Goal: Information Seeking & Learning: Learn about a topic

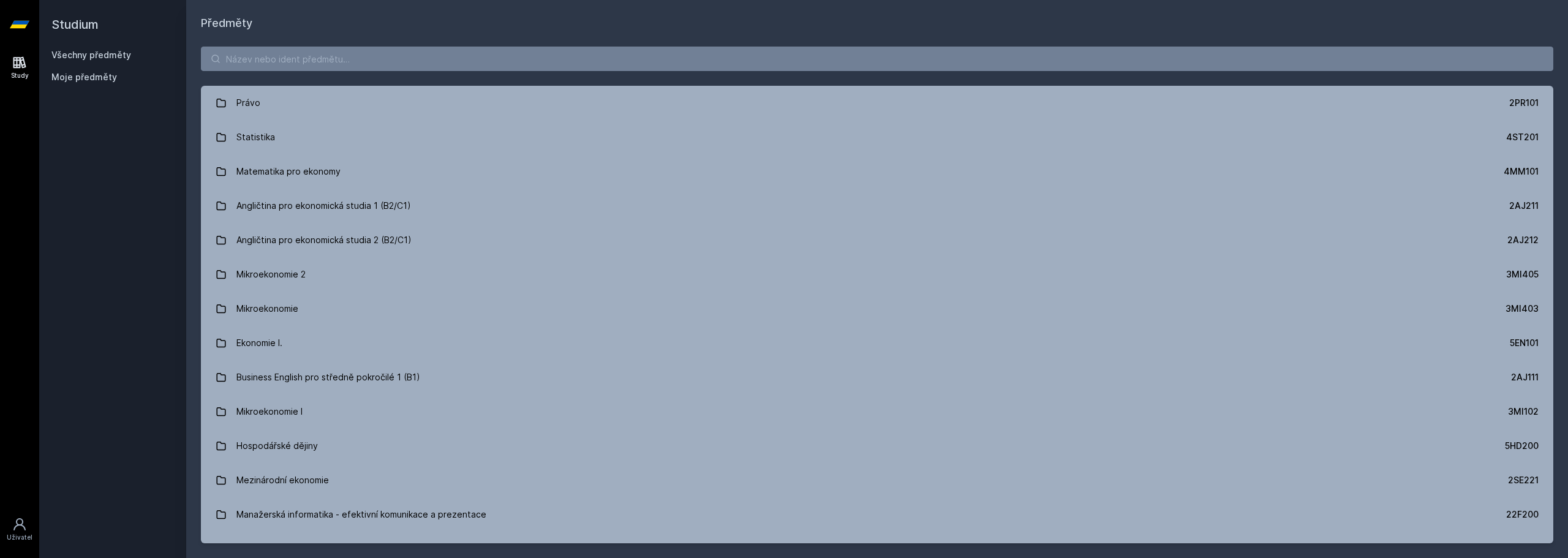
click at [380, 43] on div "Právo 2PR101 Statistika 4ST201 Matematika pro ekonomy 4MM101 Angličtina pro eko…" at bounding box center [877, 295] width 1381 height 526
click at [379, 57] on input "search" at bounding box center [877, 59] width 1352 height 24
paste input "4IT415"
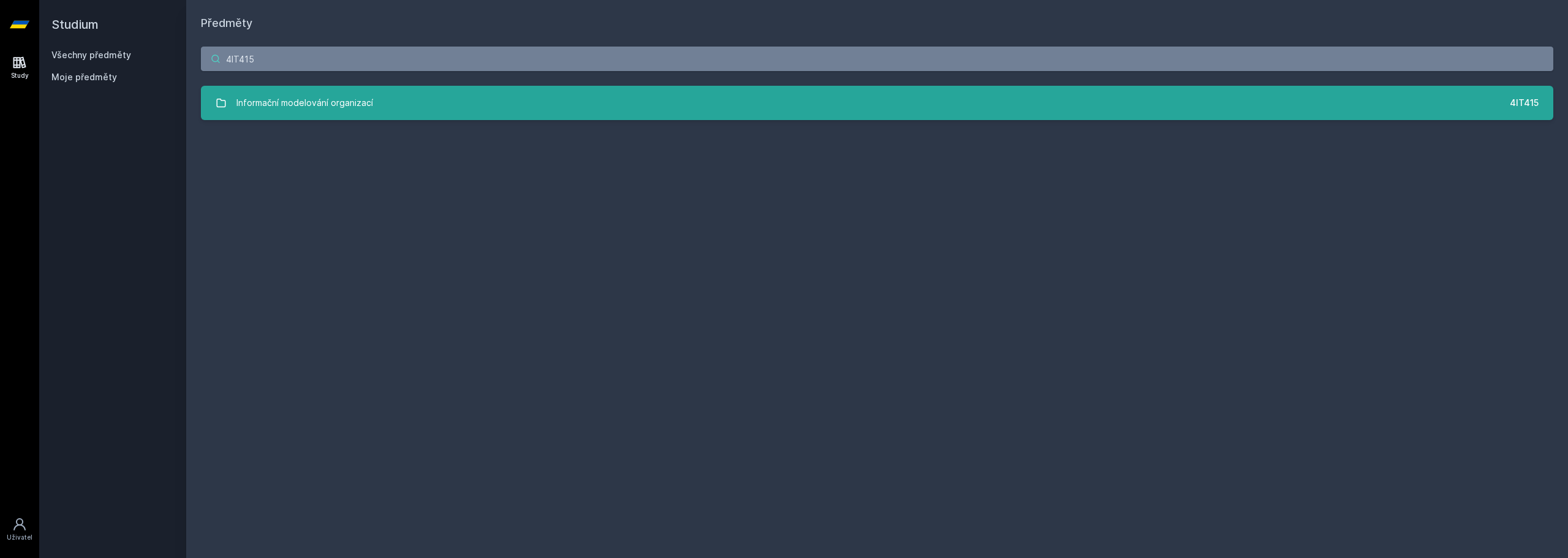
type input "4IT415"
click at [334, 102] on div "Informační modelování organizací" at bounding box center [304, 103] width 137 height 24
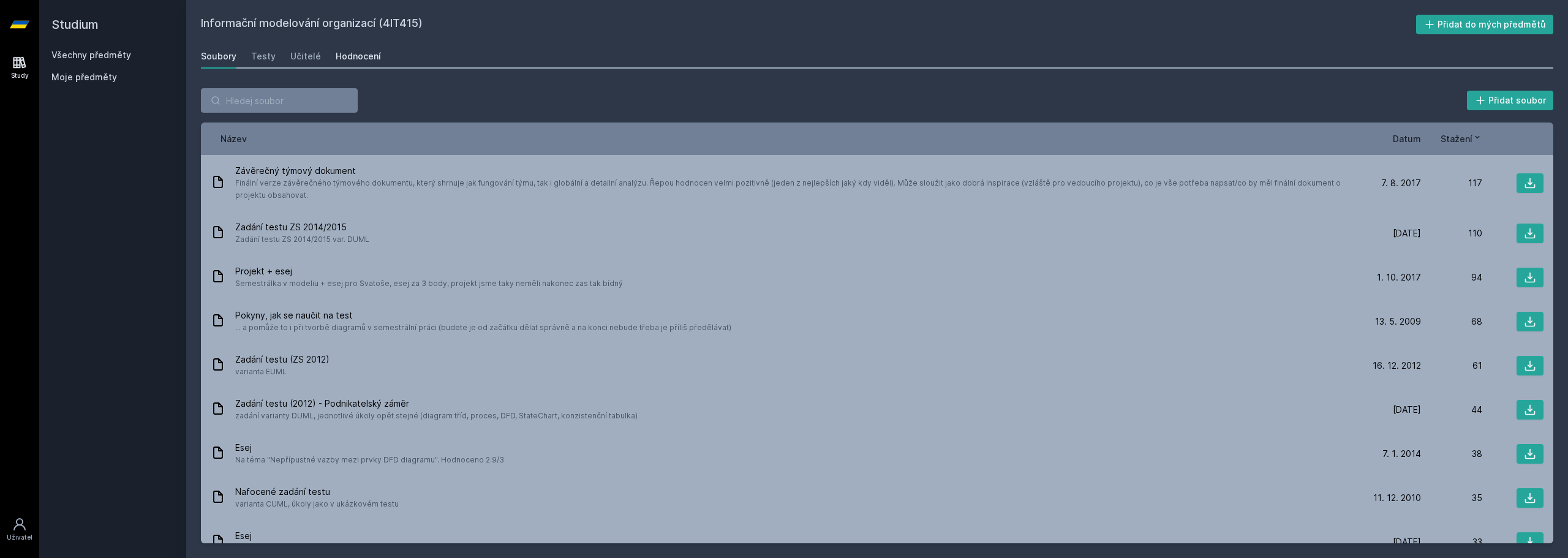
click at [350, 53] on div "Hodnocení" at bounding box center [358, 57] width 45 height 12
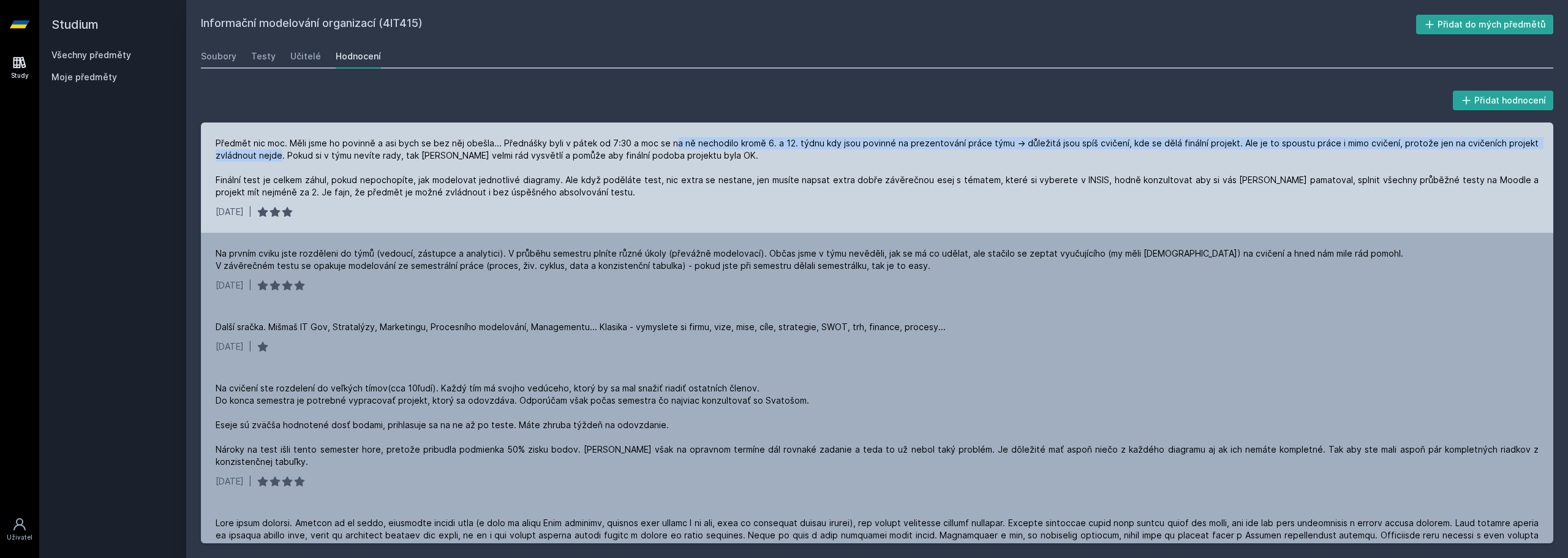
drag, startPoint x: 280, startPoint y: 149, endPoint x: 677, endPoint y: 149, distance: 397.0
click at [677, 149] on div "Předmět nic moc. Měli jsme ho povinně a asi bych se bez něj obešla... Přednášky…" at bounding box center [877, 167] width 1323 height 61
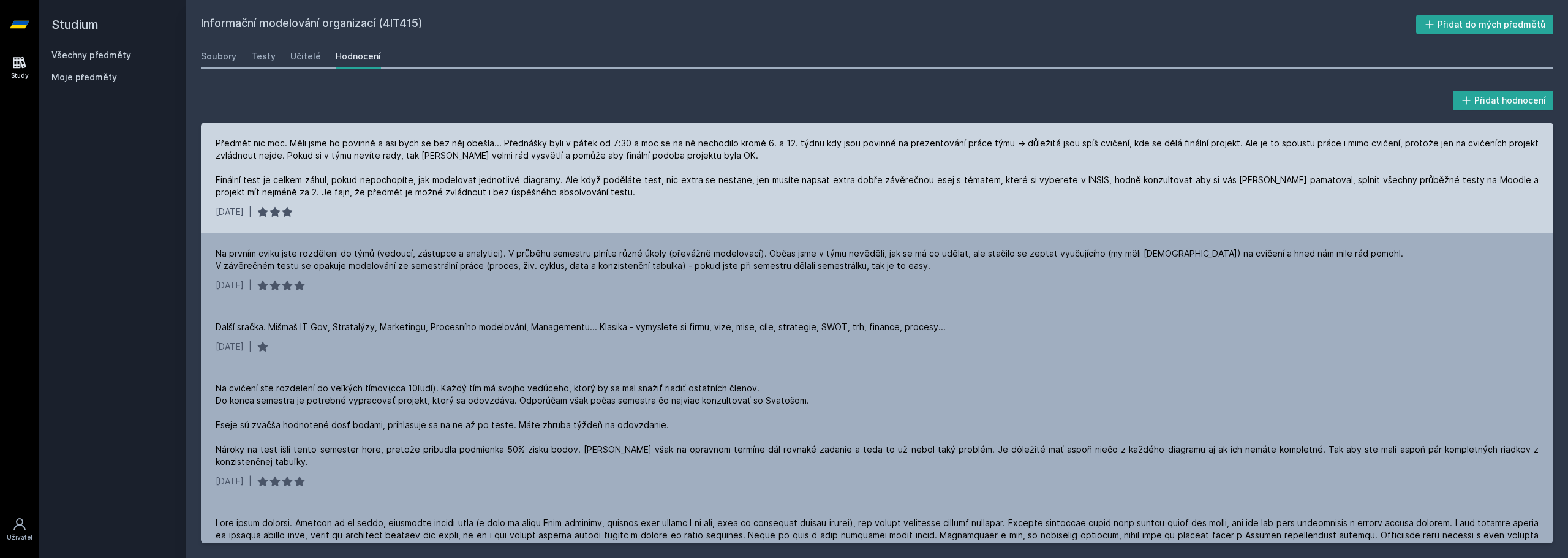
click at [787, 152] on div "Předmět nic moc. Měli jsme ho povinně a asi bych se bez něj obešla... Přednášky…" at bounding box center [877, 167] width 1323 height 61
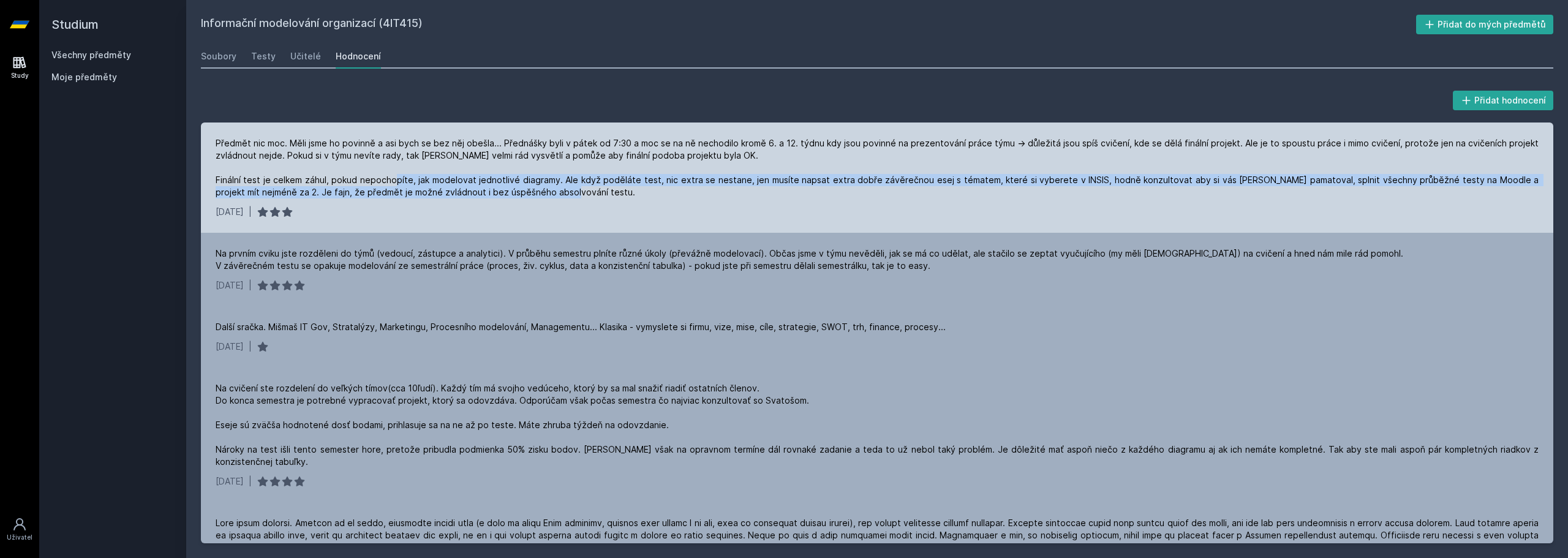
drag, startPoint x: 420, startPoint y: 183, endPoint x: 581, endPoint y: 193, distance: 161.3
click at [581, 193] on div "Předmět nic moc. Měli jsme ho povinně a asi bych se bez něj obešla... Přednášky…" at bounding box center [877, 167] width 1323 height 61
drag, startPoint x: 754, startPoint y: 177, endPoint x: 923, endPoint y: 199, distance: 170.4
click at [923, 199] on div "Předmět nic moc. Měli jsme ho povinně a asi bych se bez něj obešla... Přednášky…" at bounding box center [877, 167] width 1323 height 61
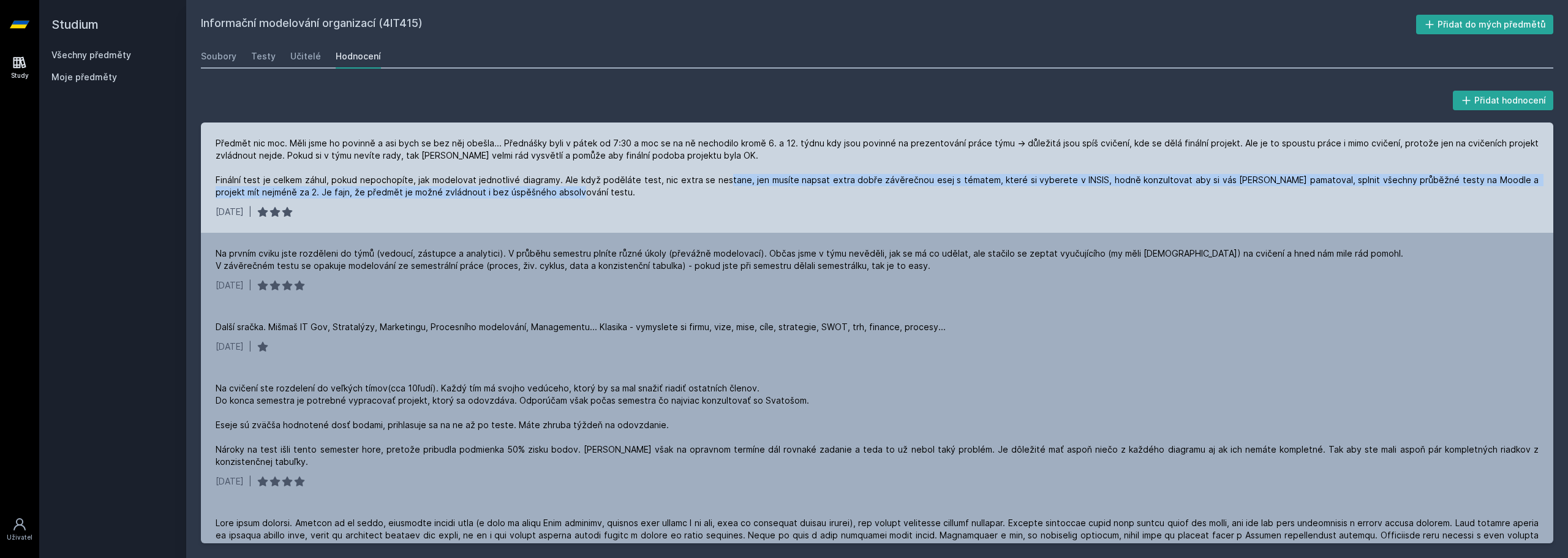
click at [923, 199] on div "Předmět nic moc. Měli jsme ho povinně a asi bych se bez něj obešla... Přednášky…" at bounding box center [877, 167] width 1323 height 61
drag, startPoint x: 988, startPoint y: 177, endPoint x: 1072, endPoint y: 202, distance: 87.6
click at [1072, 199] on div "Předmět nic moc. Měli jsme ho povinně a asi bych se bez něj obešla... Přednášky…" at bounding box center [877, 167] width 1323 height 61
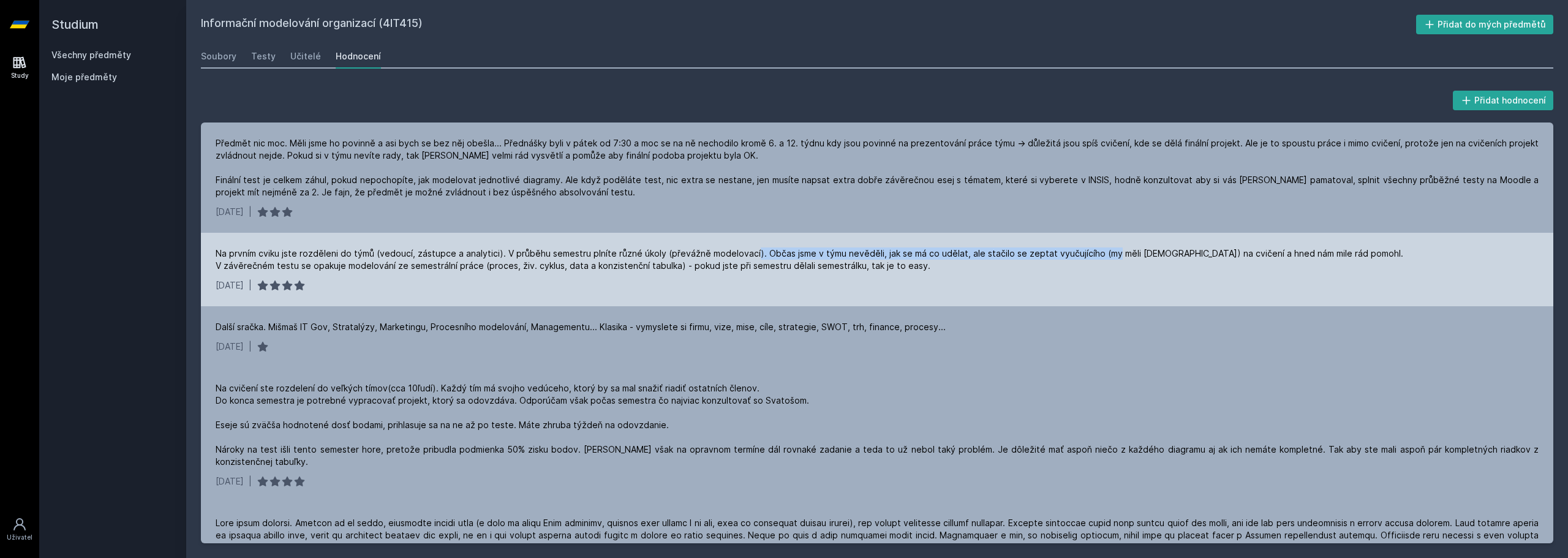
drag, startPoint x: 752, startPoint y: 268, endPoint x: 1107, endPoint y: 245, distance: 355.7
click at [1107, 245] on div "Na prvním cviku jste rozděleni do týmů (vedoucí, zástupce a analytici). V průbě…" at bounding box center [877, 269] width 1352 height 73
click at [1024, 261] on div "Na prvním cviku jste rozděleni do týmů (vedoucí, zástupce a analytici). V průbě…" at bounding box center [809, 260] width 1187 height 24
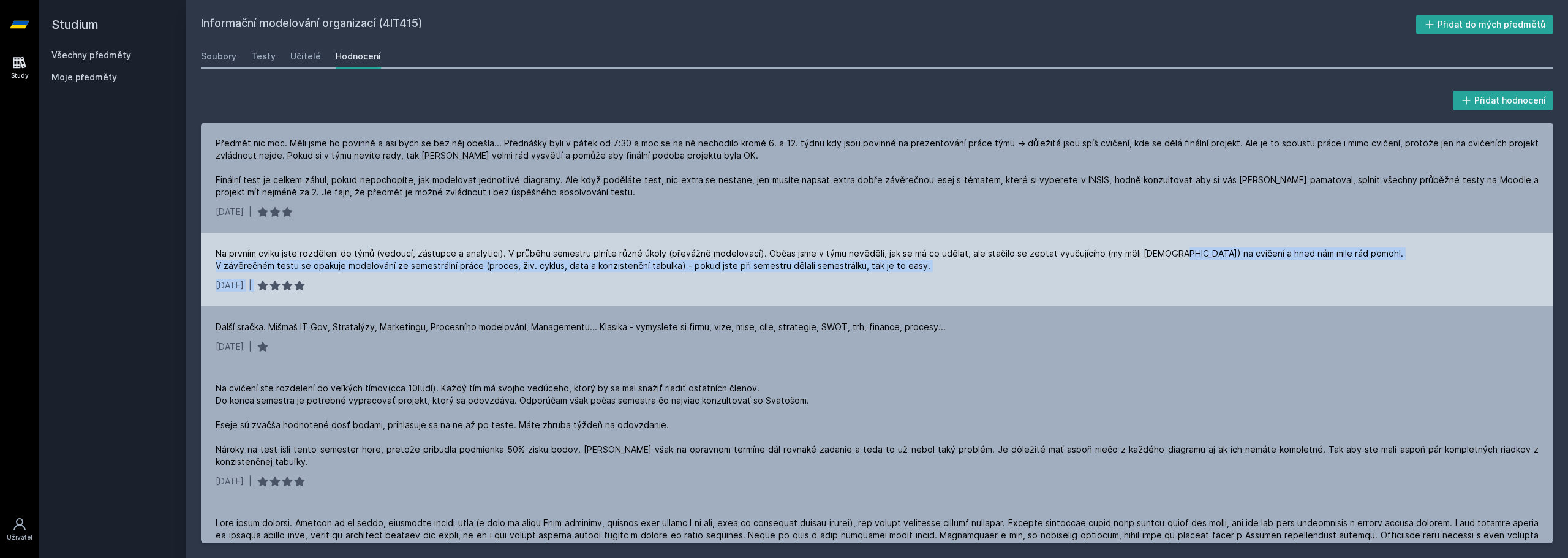
drag, startPoint x: 1164, startPoint y: 268, endPoint x: 439, endPoint y: 284, distance: 725.2
click at [469, 288] on div "Na prvním cviku jste rozděleni do týmů (vedoucí, zástupce a analytici). V průbě…" at bounding box center [877, 269] width 1352 height 73
click at [267, 285] on div "Na prvním cviku jste rozděleni do týmů (vedoucí, zástupce a analytici). V průbě…" at bounding box center [877, 269] width 1352 height 73
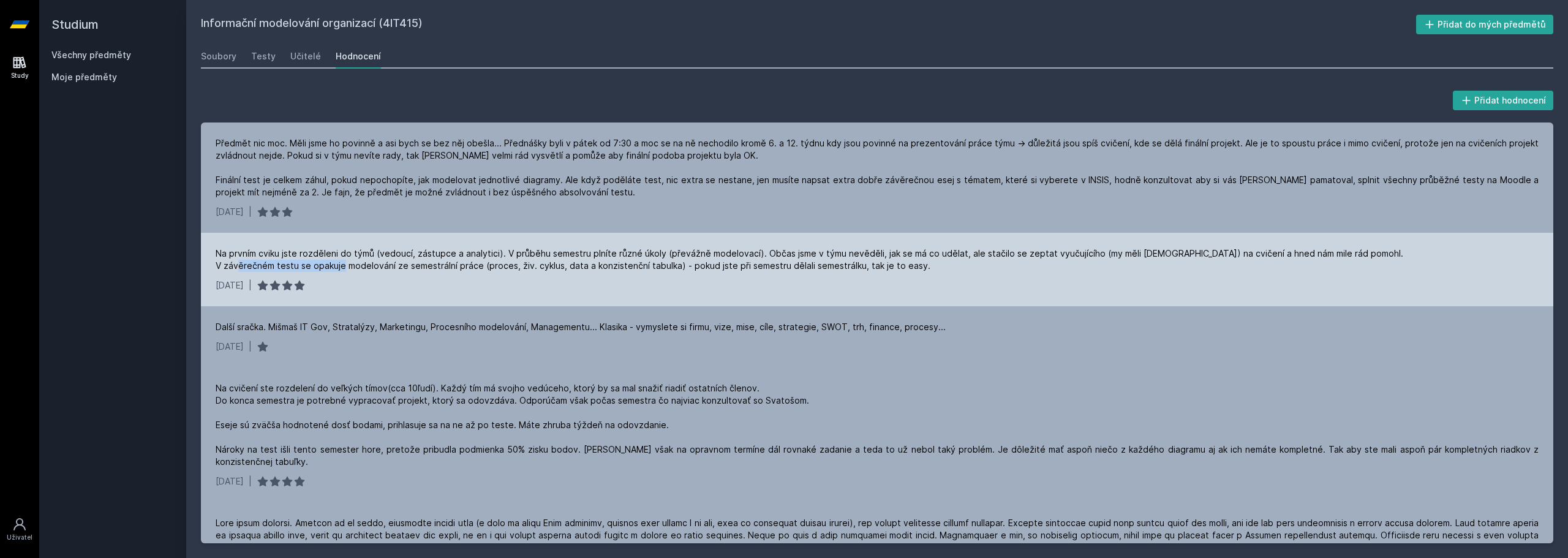
drag, startPoint x: 285, startPoint y: 283, endPoint x: 389, endPoint y: 279, distance: 104.1
click at [389, 272] on div "Na prvním cviku jste rozděleni do týmů (vedoucí, zástupce a analytici). V průbě…" at bounding box center [809, 260] width 1187 height 24
click at [355, 272] on div "Na prvním cviku jste rozděleni do týmů (vedoucí, zástupce a analytici). V průbě…" at bounding box center [809, 260] width 1187 height 24
drag, startPoint x: 355, startPoint y: 278, endPoint x: 620, endPoint y: 277, distance: 265.0
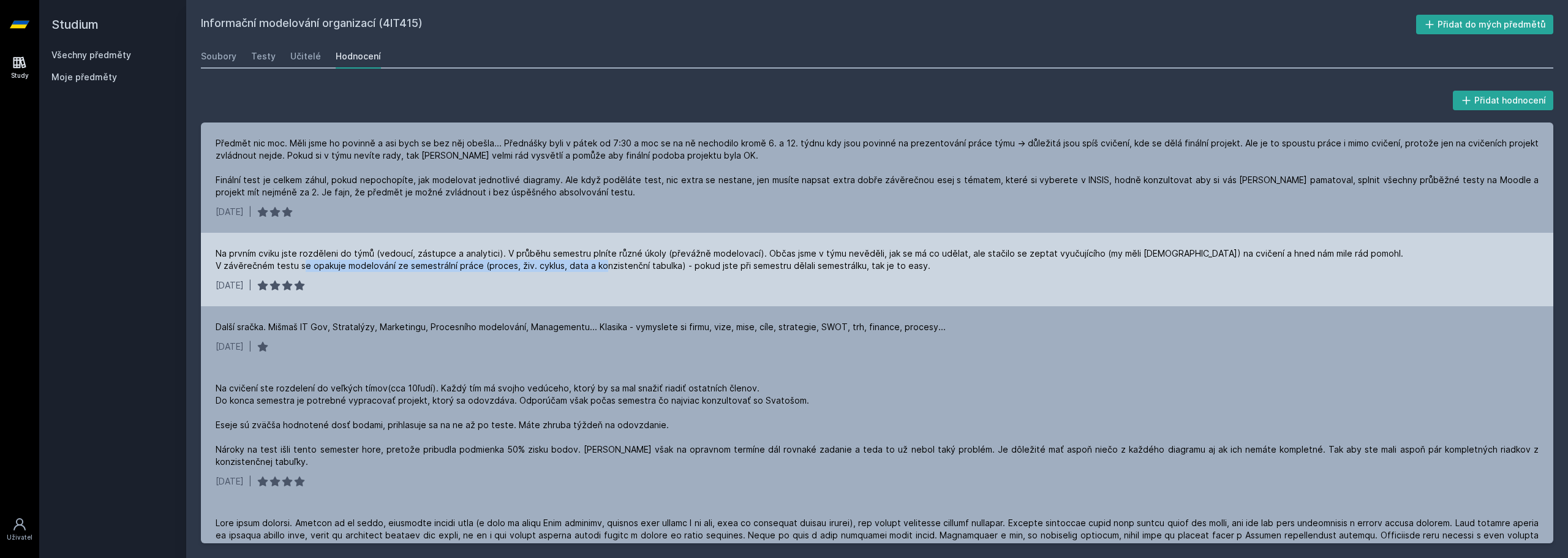
click at [620, 272] on div "Na prvním cviku jste rozděleni do týmů (vedoucí, zástupce a analytici). V průbě…" at bounding box center [809, 260] width 1187 height 24
click at [499, 272] on div "Na prvním cviku jste rozděleni do týmů (vedoucí, zástupce a analytici). V průbě…" at bounding box center [809, 260] width 1187 height 24
drag, startPoint x: 499, startPoint y: 279, endPoint x: 937, endPoint y: 277, distance: 438.0
click at [937, 272] on div "Na prvním cviku jste rozděleni do týmů (vedoucí, zástupce a analytici). V průbě…" at bounding box center [809, 260] width 1187 height 24
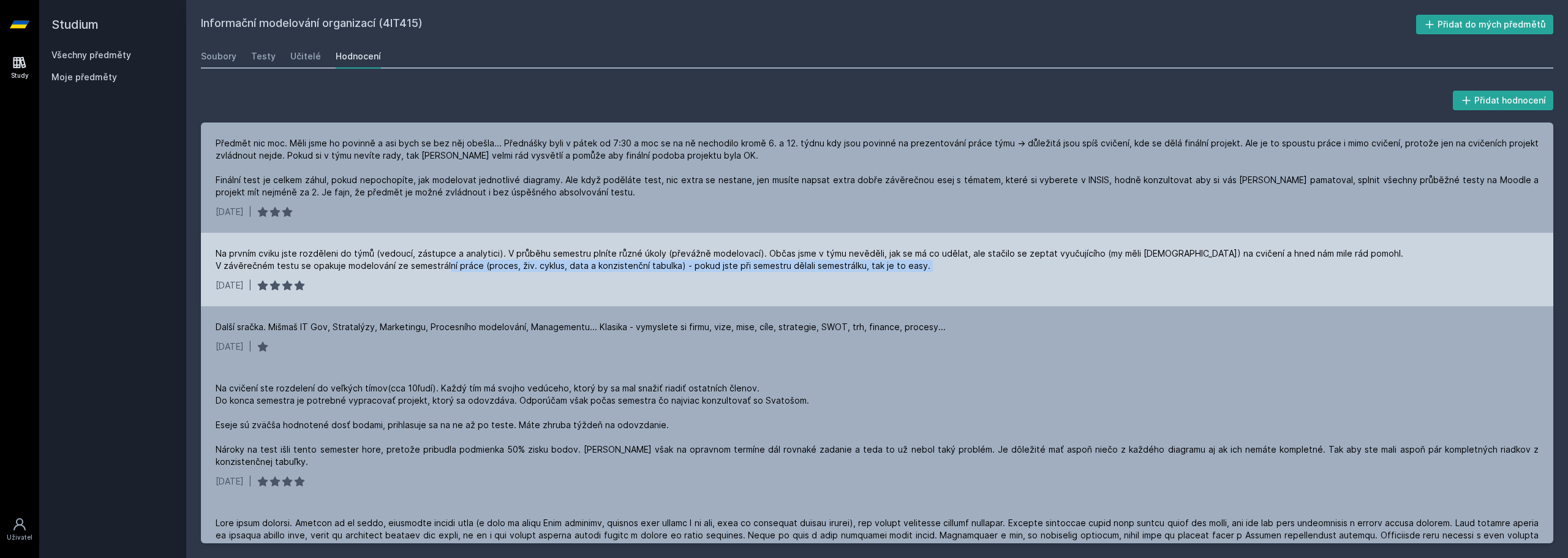
click at [937, 272] on div "Na prvním cviku jste rozděleni do týmů (vedoucí, zástupce a analytici). V průbě…" at bounding box center [809, 260] width 1187 height 24
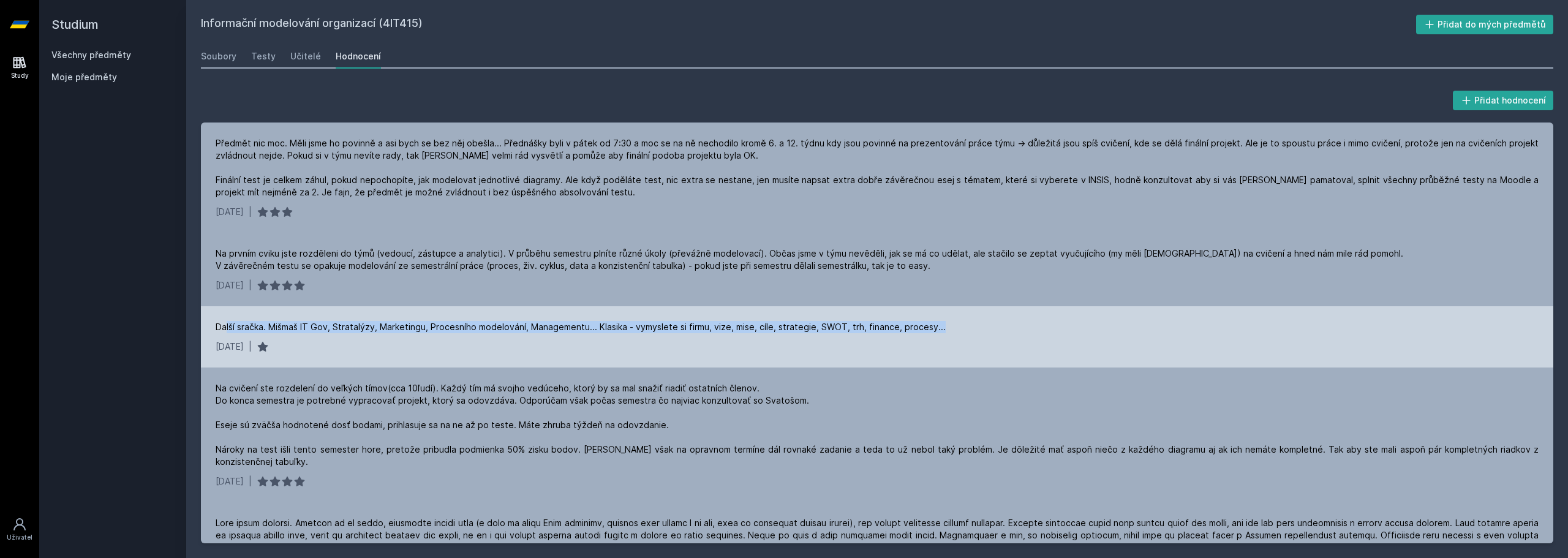
drag, startPoint x: 226, startPoint y: 339, endPoint x: 1031, endPoint y: 345, distance: 805.0
click at [1031, 333] on div "Další sračka. Mišmaš IT Gov, Stratalýzy, Marketingu, Procesního modelování, Man…" at bounding box center [877, 327] width 1323 height 12
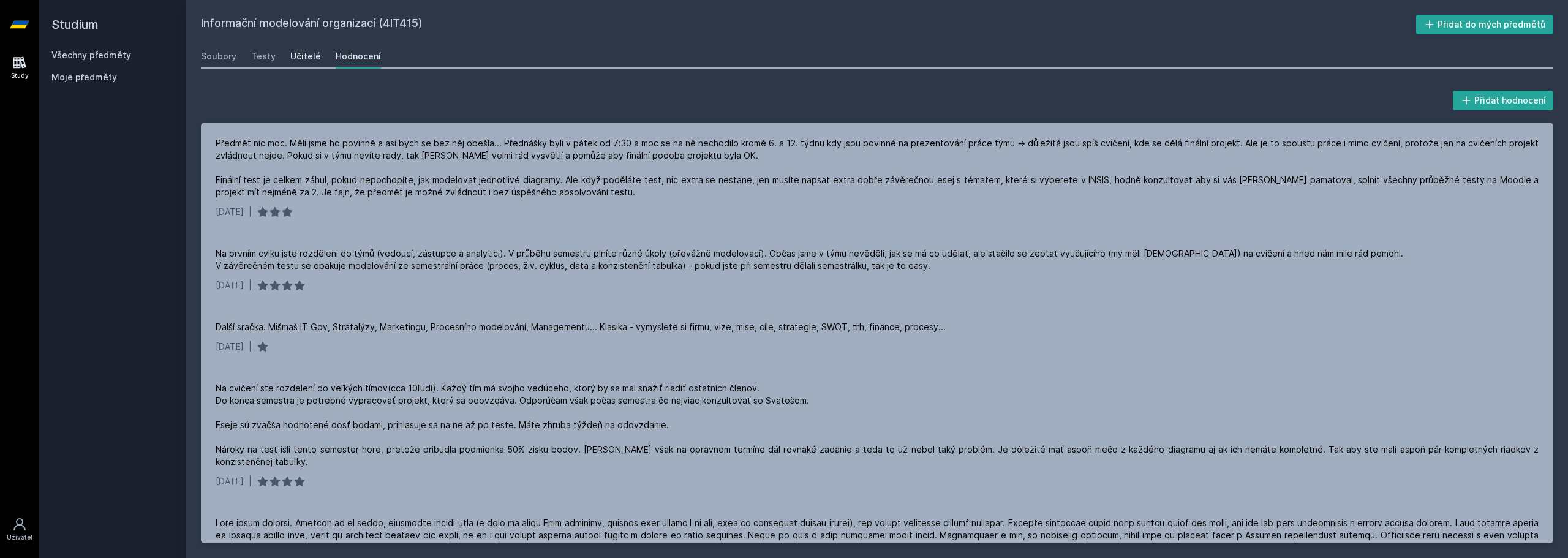
click at [307, 54] on div "Učitelé" at bounding box center [306, 57] width 31 height 12
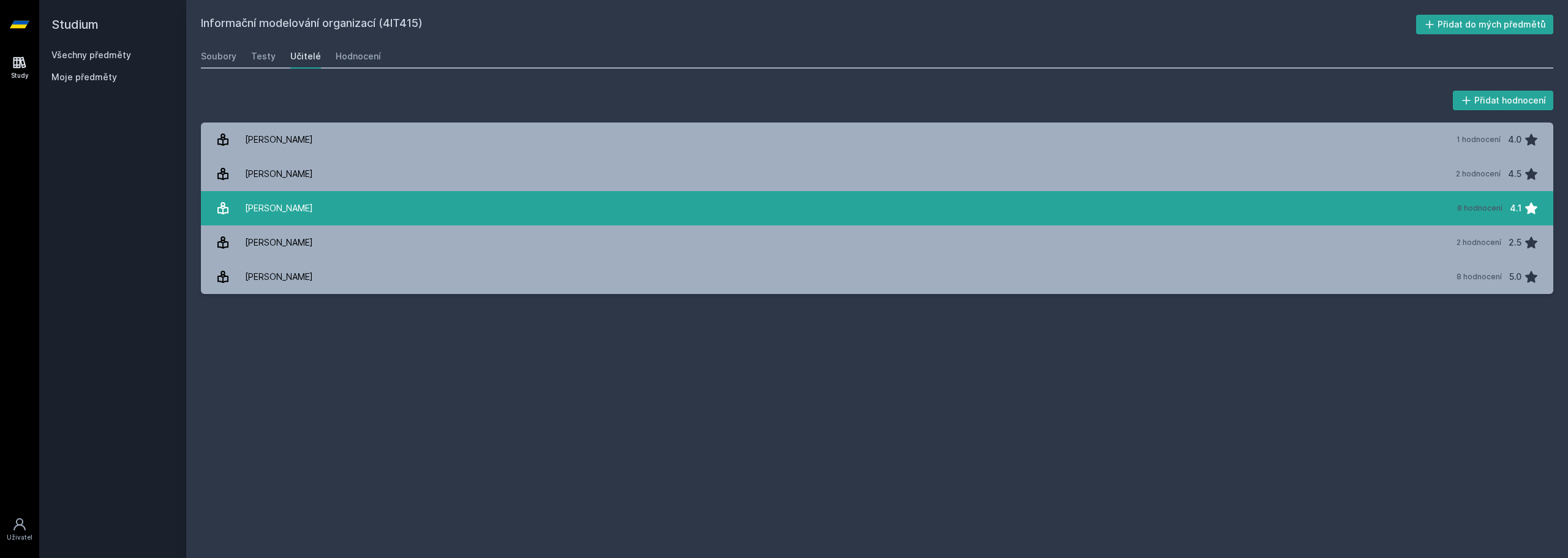
click at [448, 211] on link "[PERSON_NAME] 8 hodnocení 4.1" at bounding box center [877, 208] width 1352 height 34
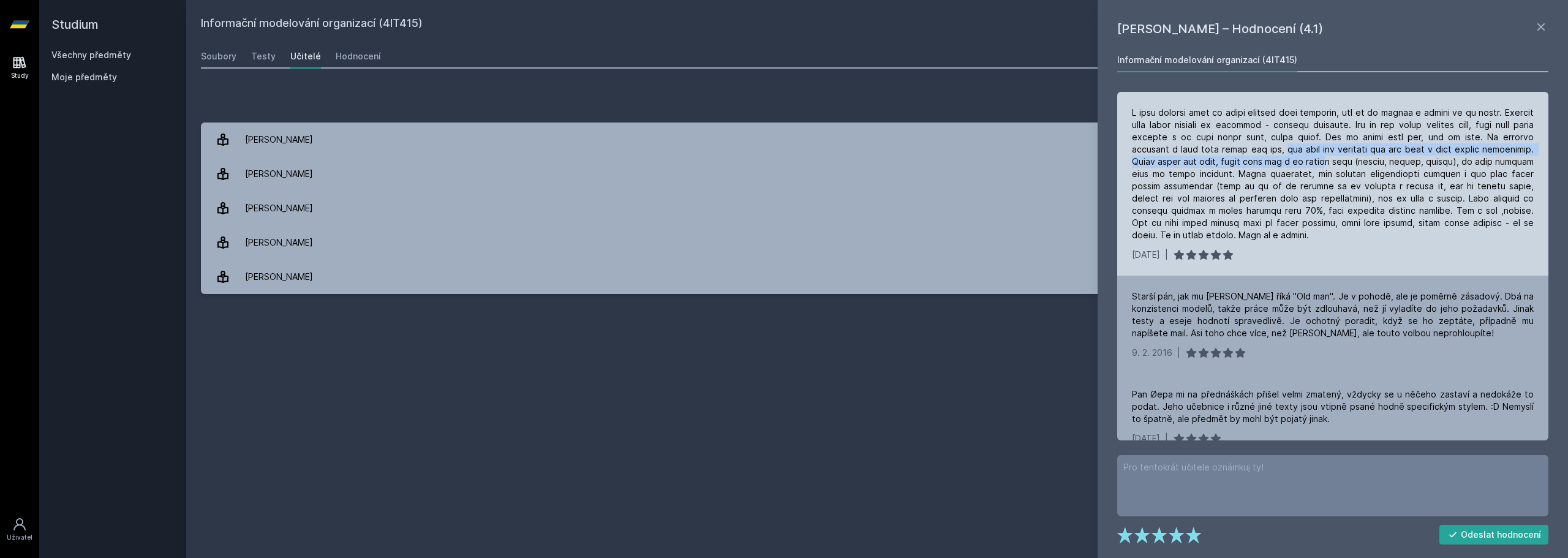
drag, startPoint x: 1276, startPoint y: 153, endPoint x: 1326, endPoint y: 161, distance: 50.6
click at [1326, 161] on div at bounding box center [1333, 174] width 402 height 135
drag, startPoint x: 1151, startPoint y: 148, endPoint x: 1490, endPoint y: 160, distance: 339.2
click at [1490, 160] on div at bounding box center [1333, 174] width 402 height 135
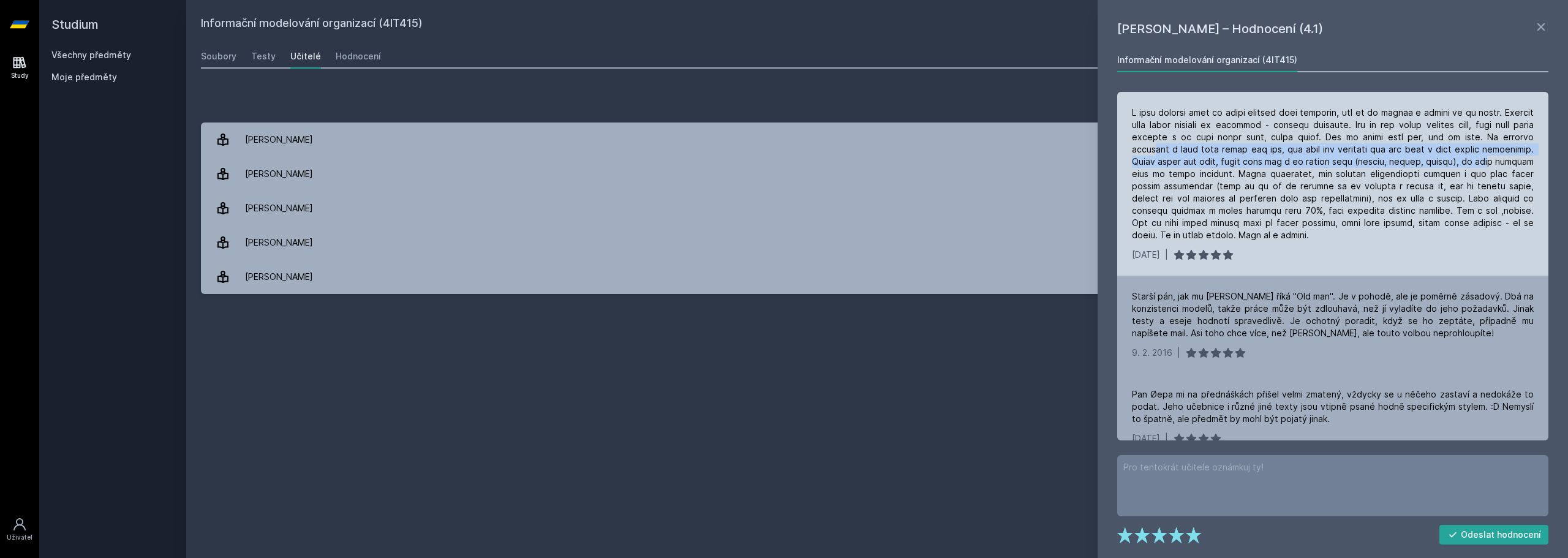
click at [1490, 160] on div at bounding box center [1333, 174] width 402 height 135
click at [1370, 164] on div at bounding box center [1333, 174] width 402 height 135
drag, startPoint x: 1370, startPoint y: 164, endPoint x: 1437, endPoint y: 156, distance: 67.5
click at [1437, 156] on div at bounding box center [1333, 174] width 402 height 135
click at [1438, 156] on div at bounding box center [1333, 174] width 402 height 135
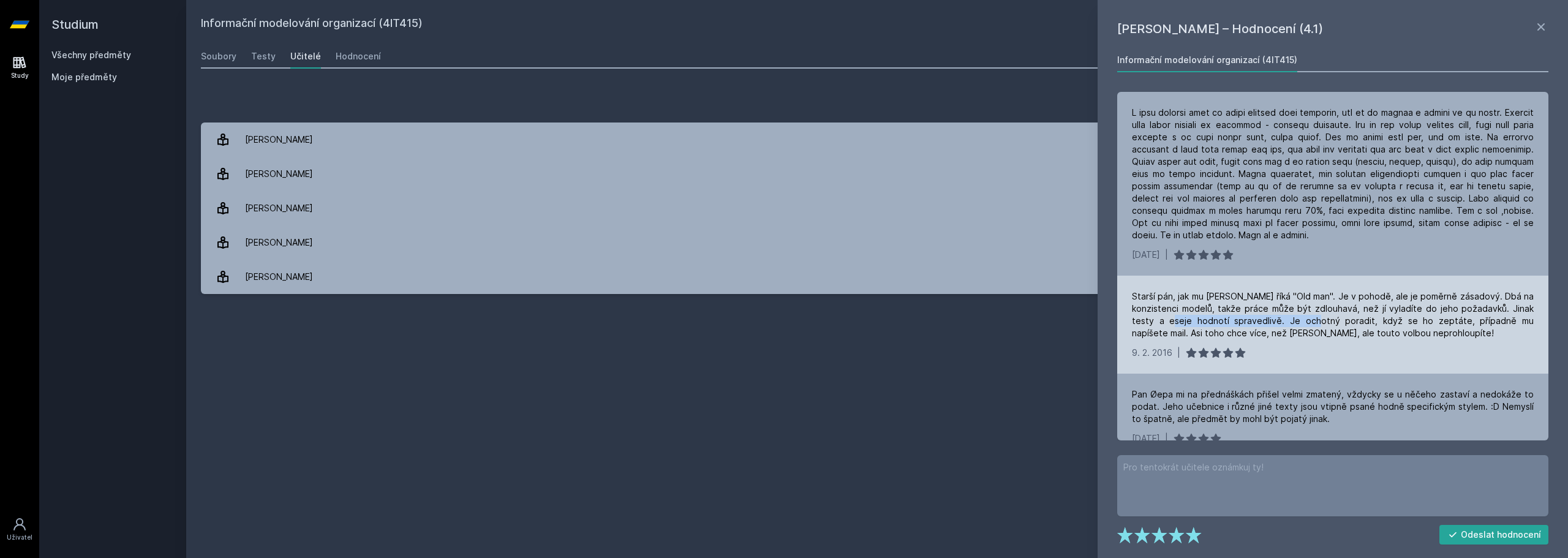
drag, startPoint x: 1197, startPoint y: 317, endPoint x: 1329, endPoint y: 325, distance: 132.2
click at [1329, 325] on div "Starší pán, jak mu [PERSON_NAME] říká "Old man". Je v pohodě, ale je poměrně zá…" at bounding box center [1333, 315] width 402 height 49
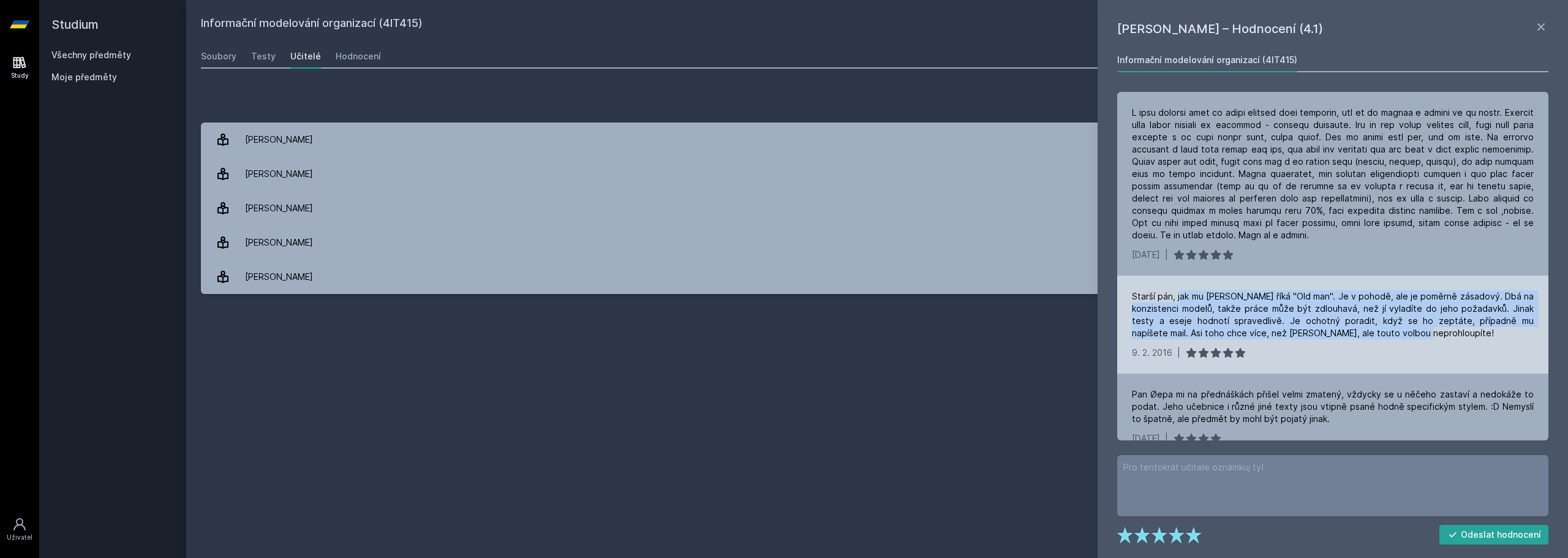
drag, startPoint x: 1183, startPoint y: 297, endPoint x: 1410, endPoint y: 328, distance: 229.1
click at [1410, 328] on div "Starší pán, jak mu [PERSON_NAME] říká "Old man". Je v pohodě, ale je poměrně zá…" at bounding box center [1333, 315] width 402 height 49
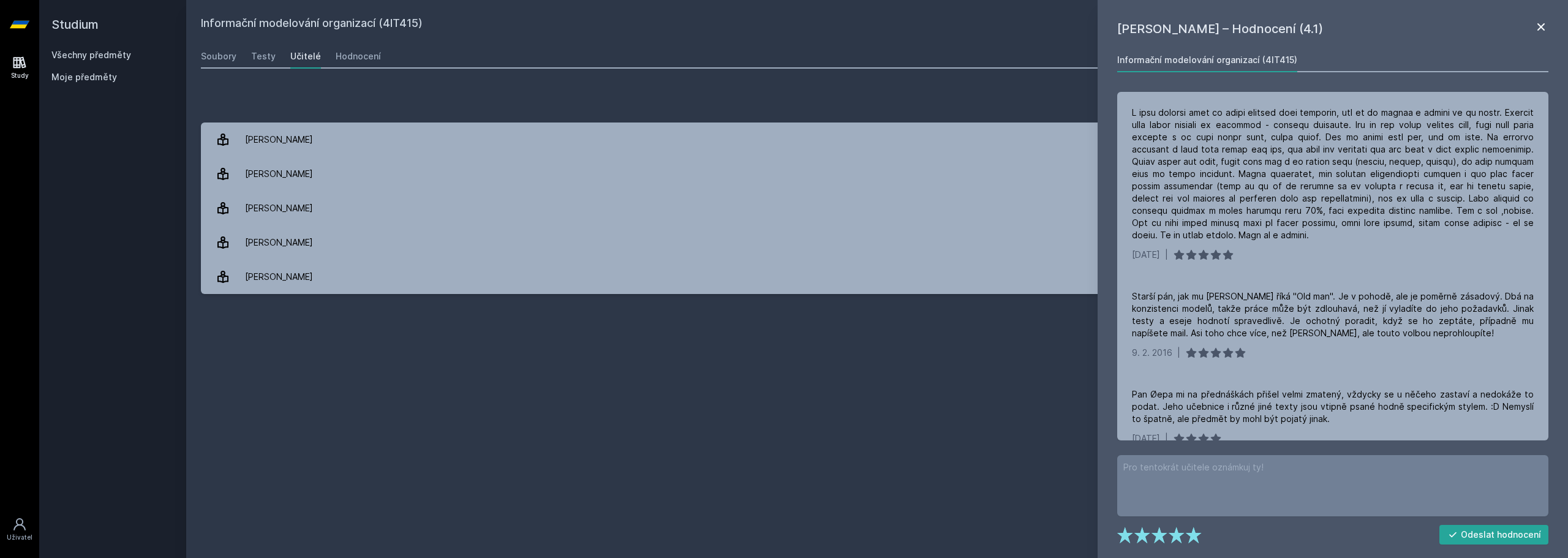
click at [1540, 29] on icon at bounding box center [1540, 27] width 15 height 15
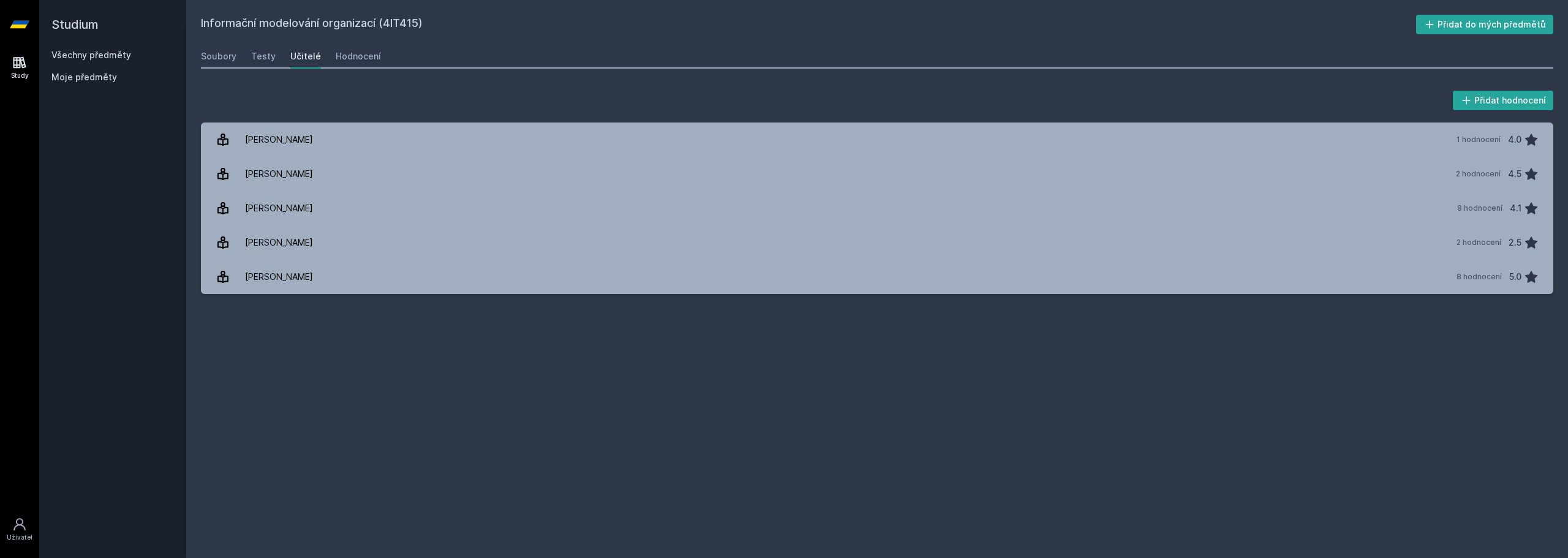
click at [377, 362] on div "Informační modelování organizací (4IT415) Přidat do mých předmětů [GEOGRAPHIC_D…" at bounding box center [877, 278] width 1352 height 528
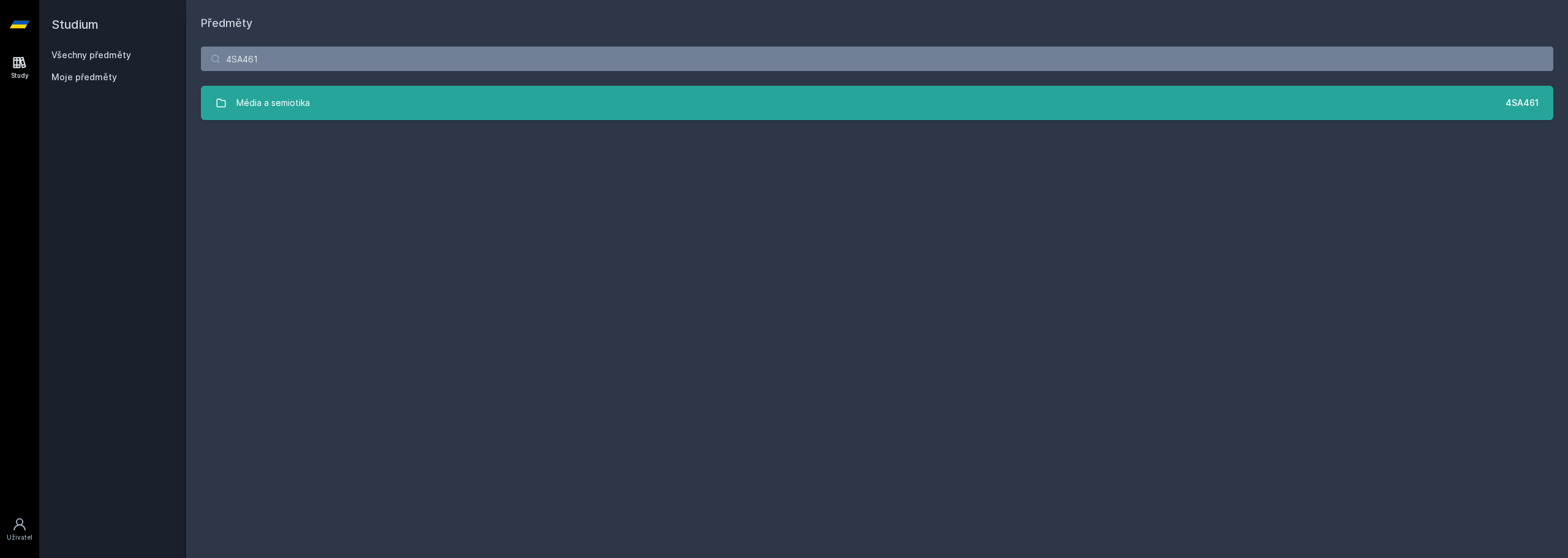
type input "4SA461"
click at [252, 111] on div "Média a semiotika" at bounding box center [273, 103] width 73 height 24
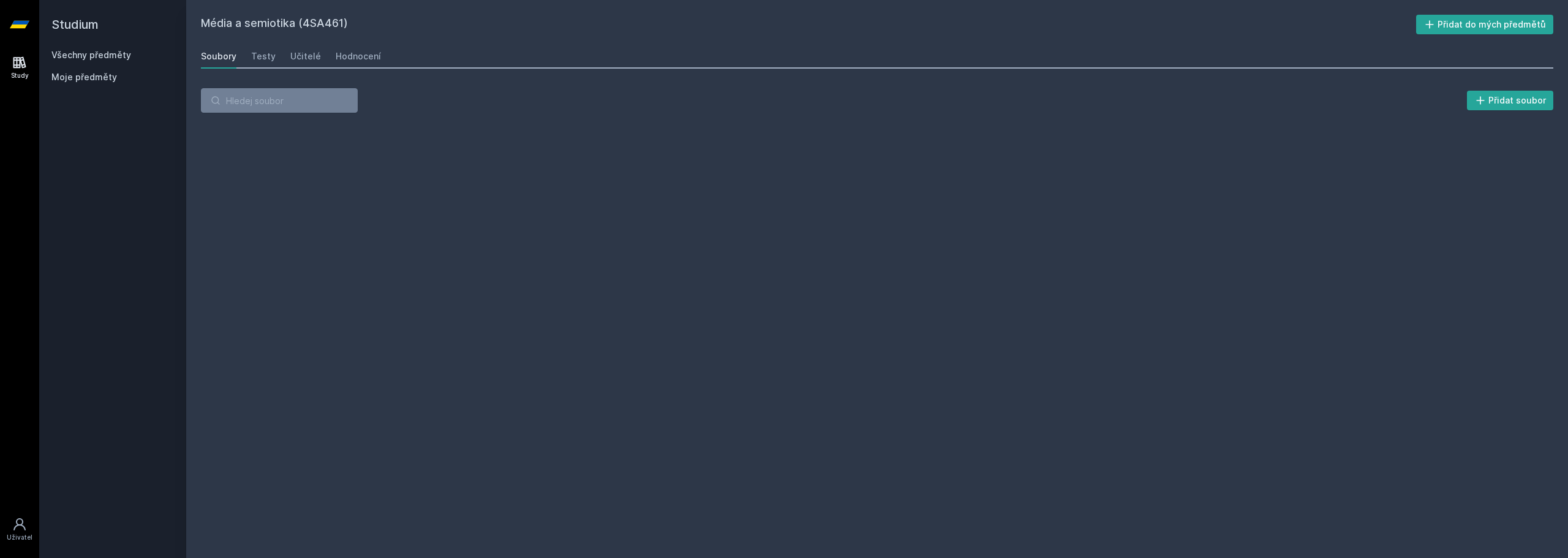
click at [376, 54] on div "Soubory Testy Učitelé Hodnocení" at bounding box center [877, 57] width 1352 height 24
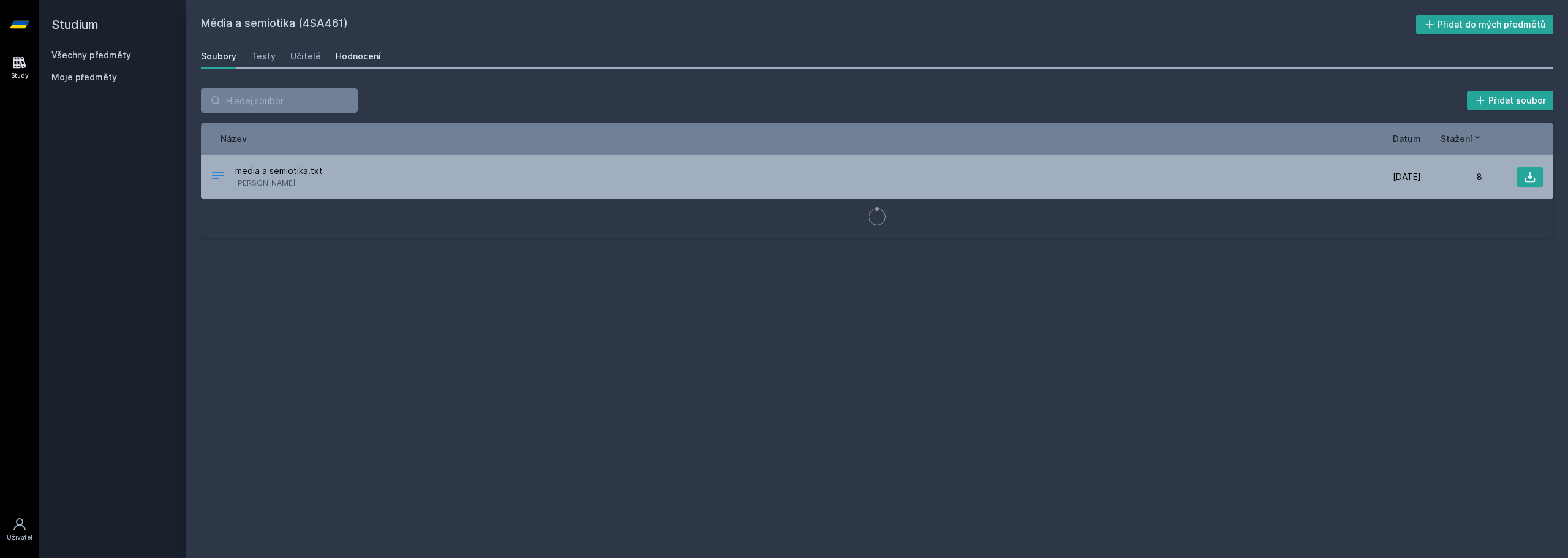
click at [364, 54] on div "Hodnocení" at bounding box center [358, 57] width 45 height 12
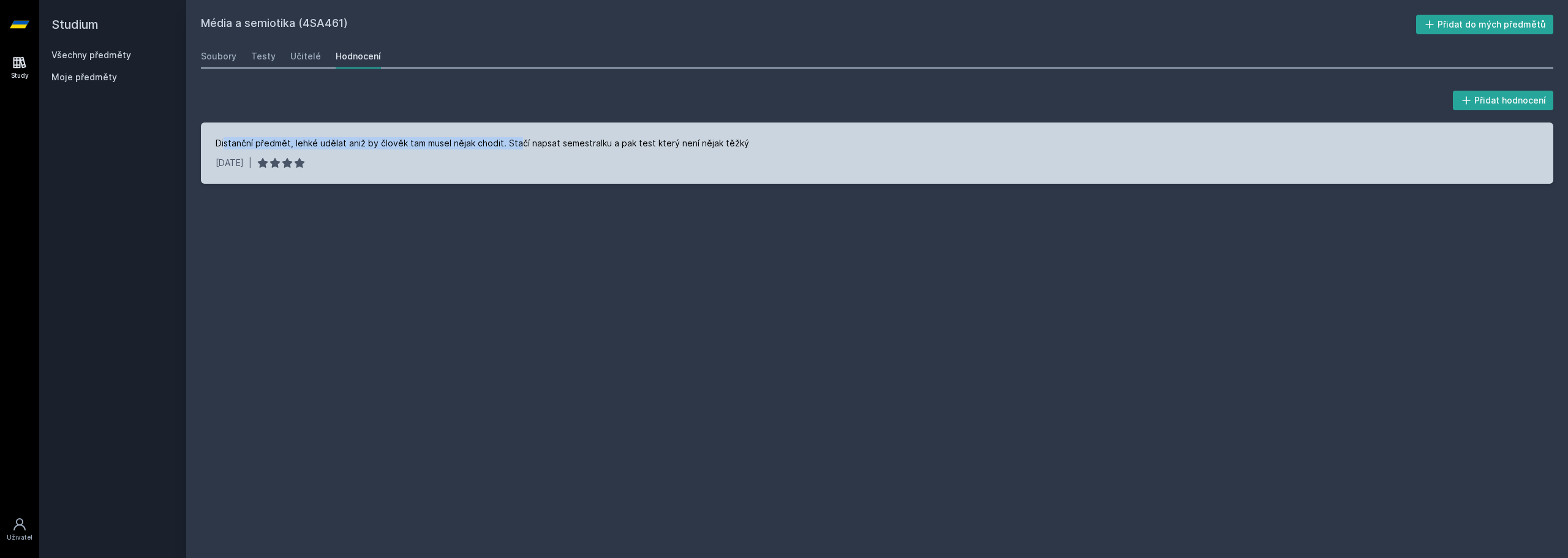
drag, startPoint x: 226, startPoint y: 148, endPoint x: 519, endPoint y: 149, distance: 293.0
click at [519, 149] on div "Distanční předmět, lehké udělat aniž by člověk tam musel nějak chodit. Stačí na…" at bounding box center [877, 153] width 1352 height 61
click at [472, 150] on div "Distanční předmět, lehké udělat aniž by člověk tam musel nějak chodit. Stačí na…" at bounding box center [877, 153] width 1352 height 61
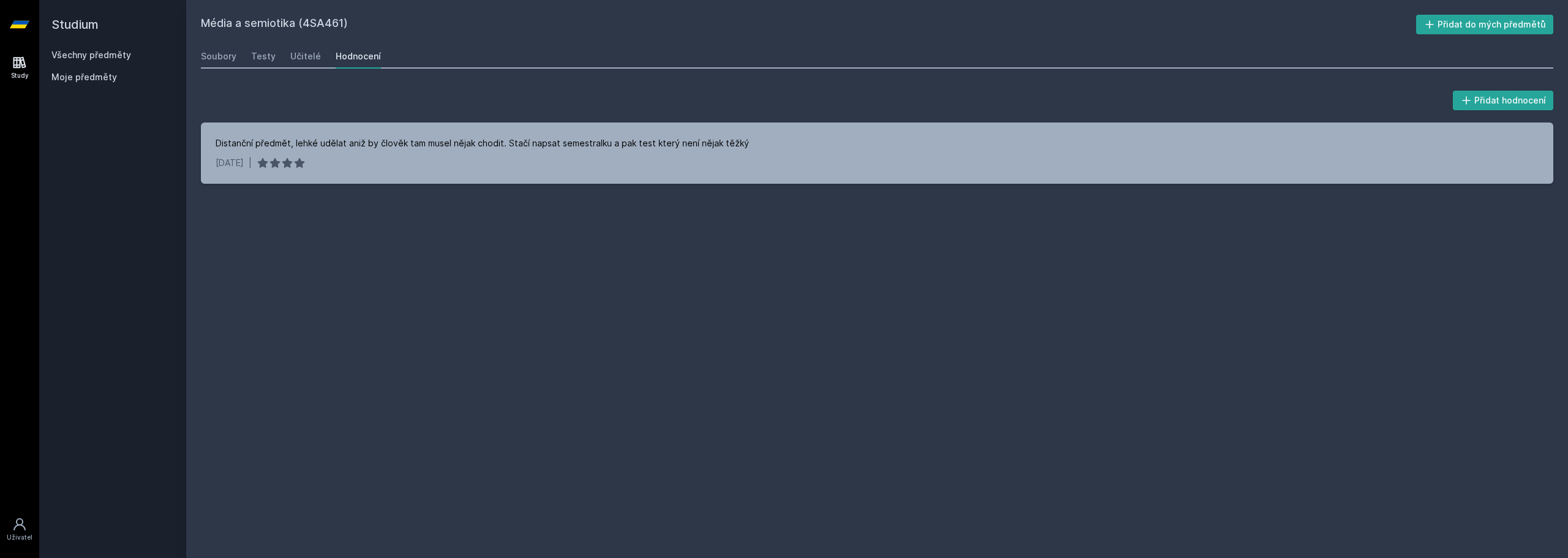
click at [284, 60] on div "Soubory Testy Učitelé Hodnocení" at bounding box center [877, 57] width 1352 height 24
click at [298, 59] on div "Učitelé" at bounding box center [306, 57] width 31 height 12
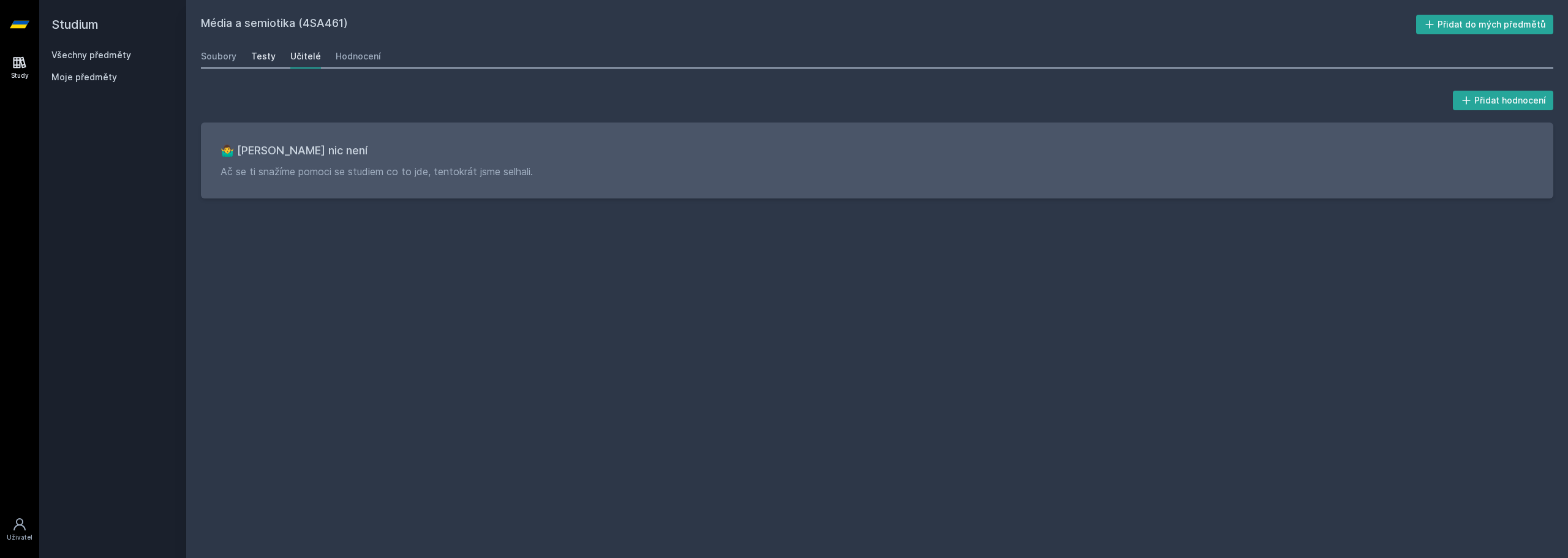
click at [267, 58] on div "Testy" at bounding box center [263, 57] width 24 height 12
click at [223, 58] on div "Soubory" at bounding box center [219, 57] width 35 height 12
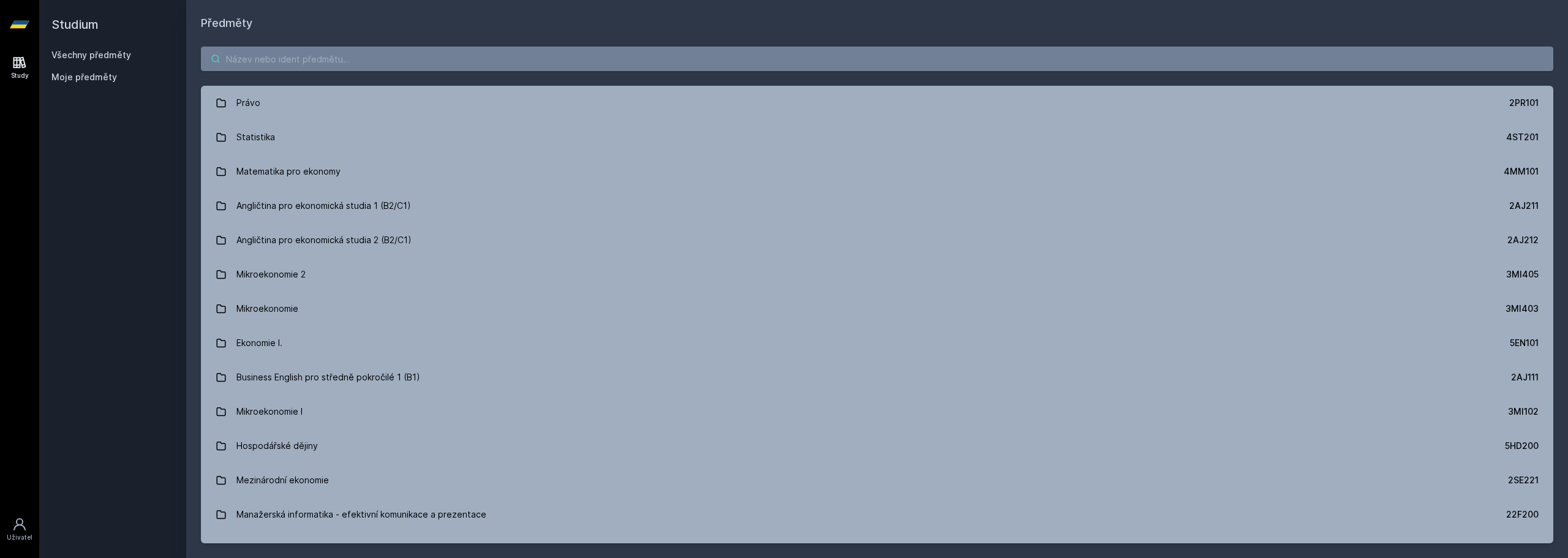
click at [451, 67] on input "search" at bounding box center [877, 59] width 1352 height 24
paste input "4SA661"
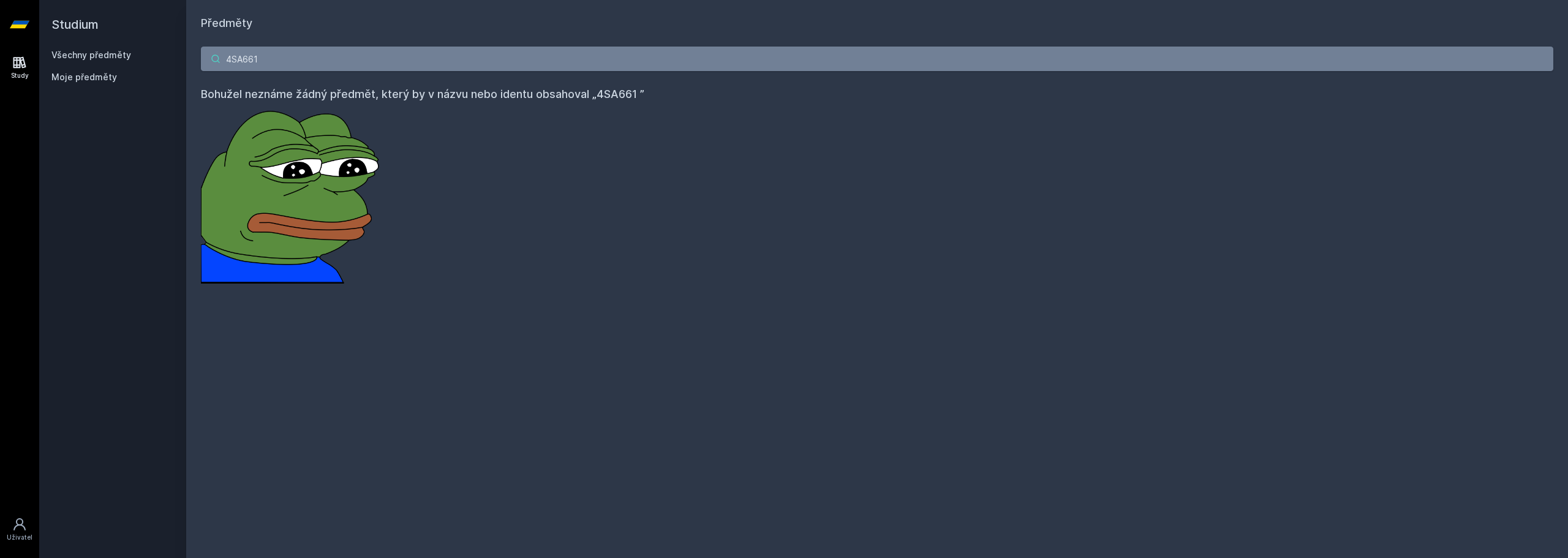
type input "4SA661"
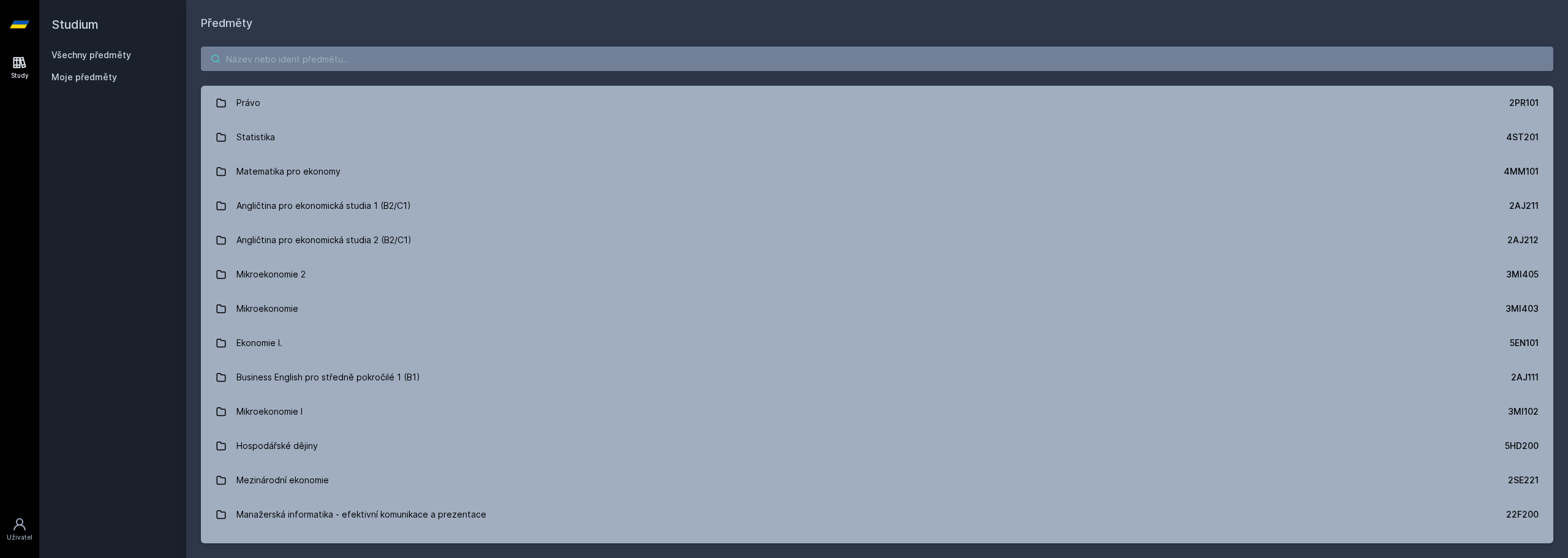
click at [255, 54] on input "search" at bounding box center [877, 59] width 1352 height 24
